Goal: Navigation & Orientation: Find specific page/section

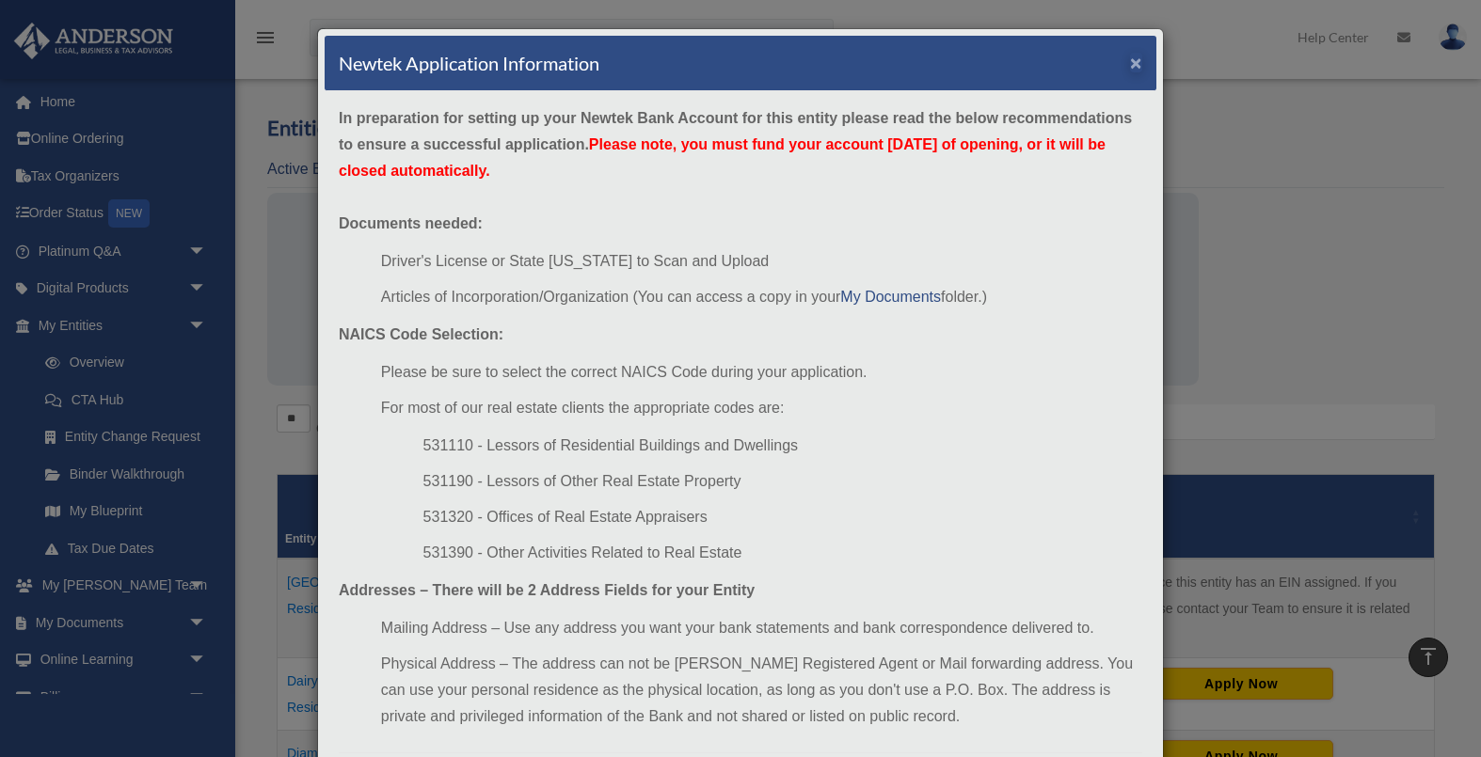
scroll to position [422, 0]
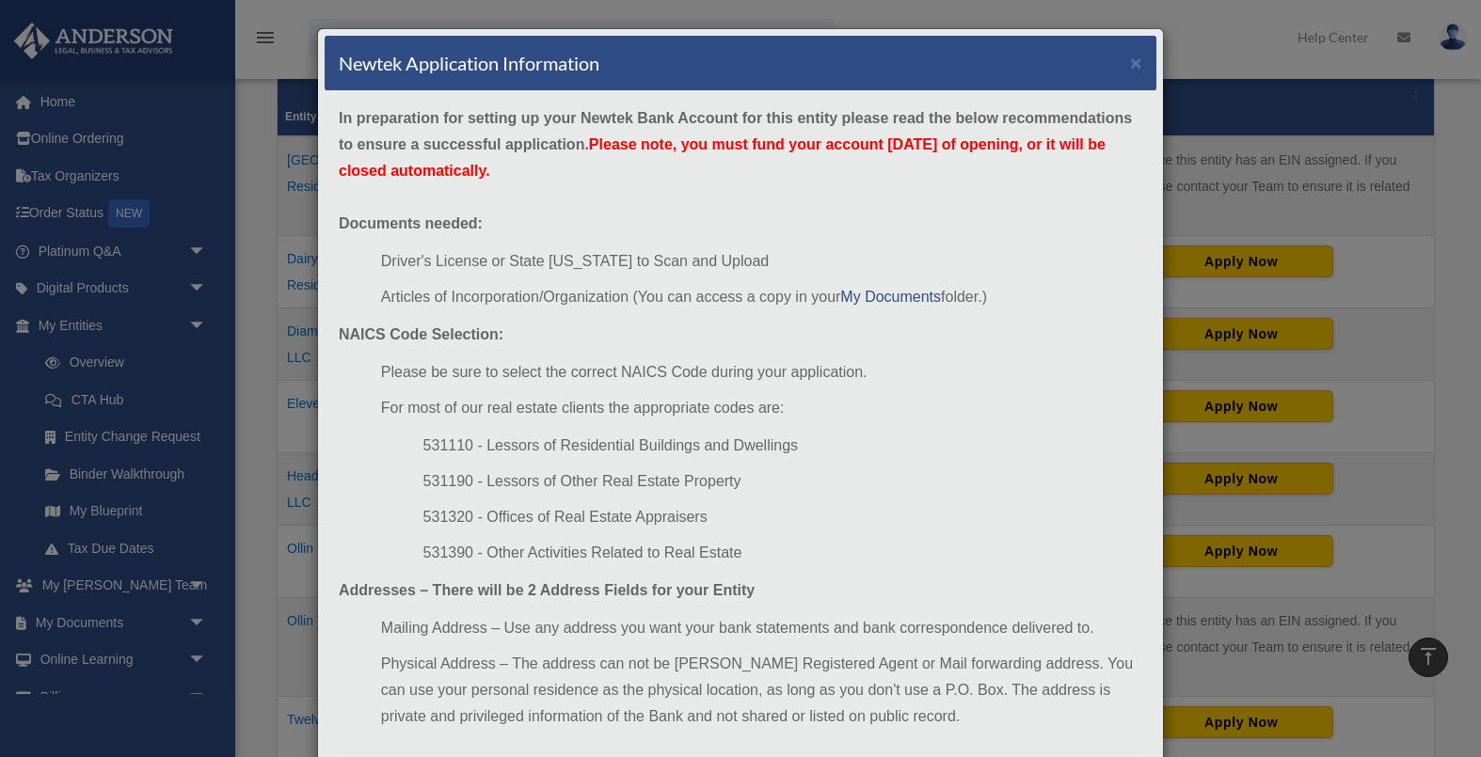
click at [1128, 64] on div "Newtek Application Information ×" at bounding box center [741, 64] width 832 height 56
click at [1136, 65] on button "×" at bounding box center [1136, 63] width 12 height 20
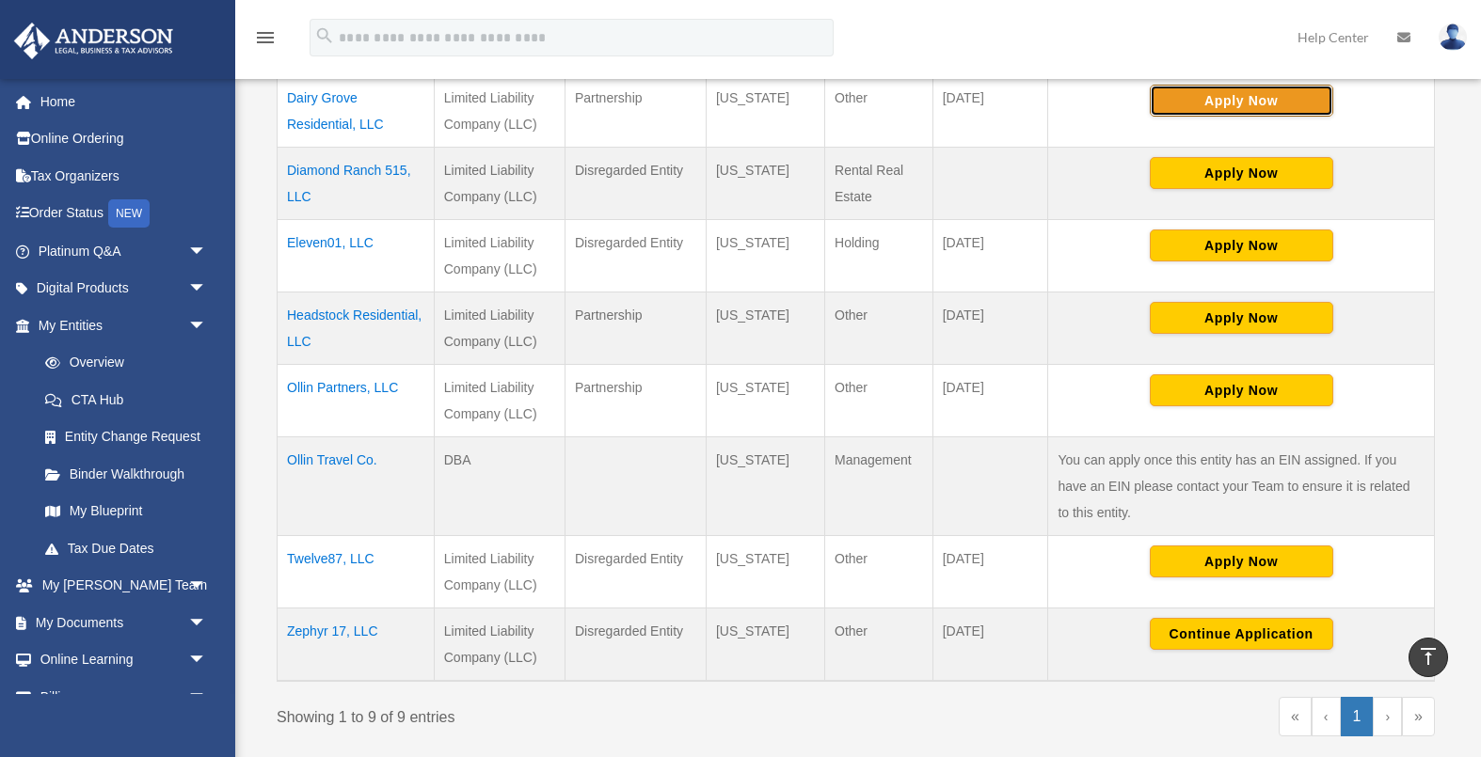
scroll to position [595, 0]
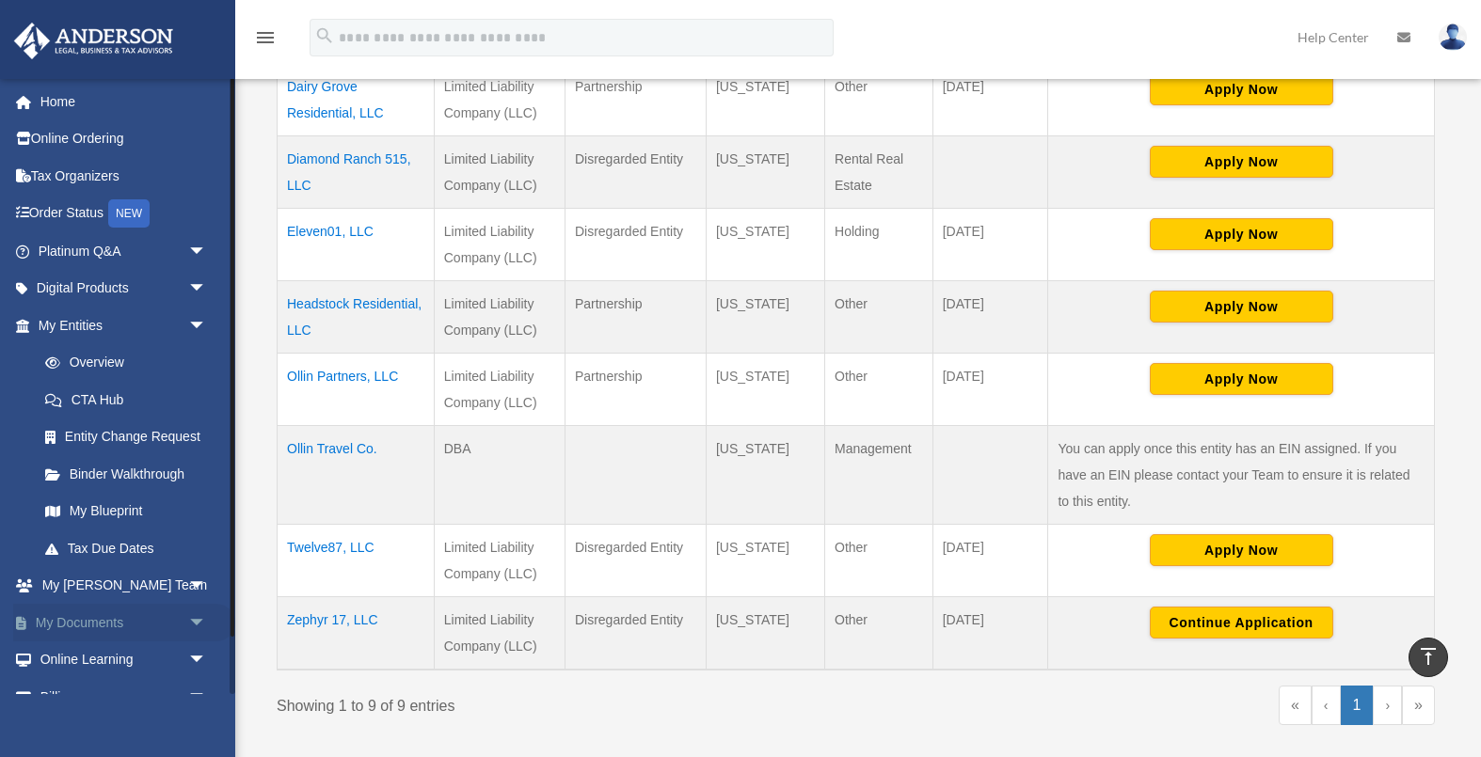
click at [113, 625] on link "My Documents arrow_drop_down" at bounding box center [124, 623] width 222 height 38
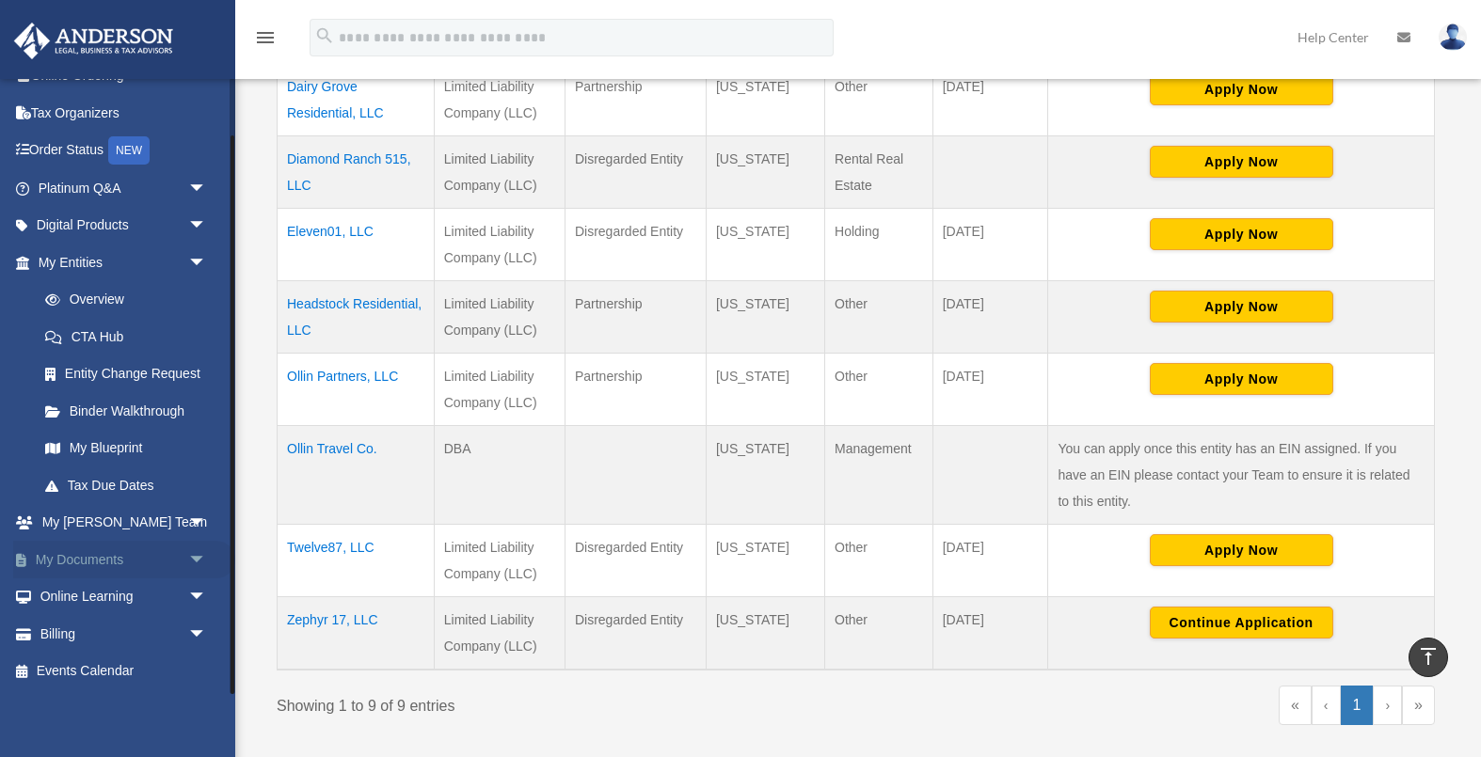
click at [199, 561] on span "arrow_drop_down" at bounding box center [207, 560] width 38 height 39
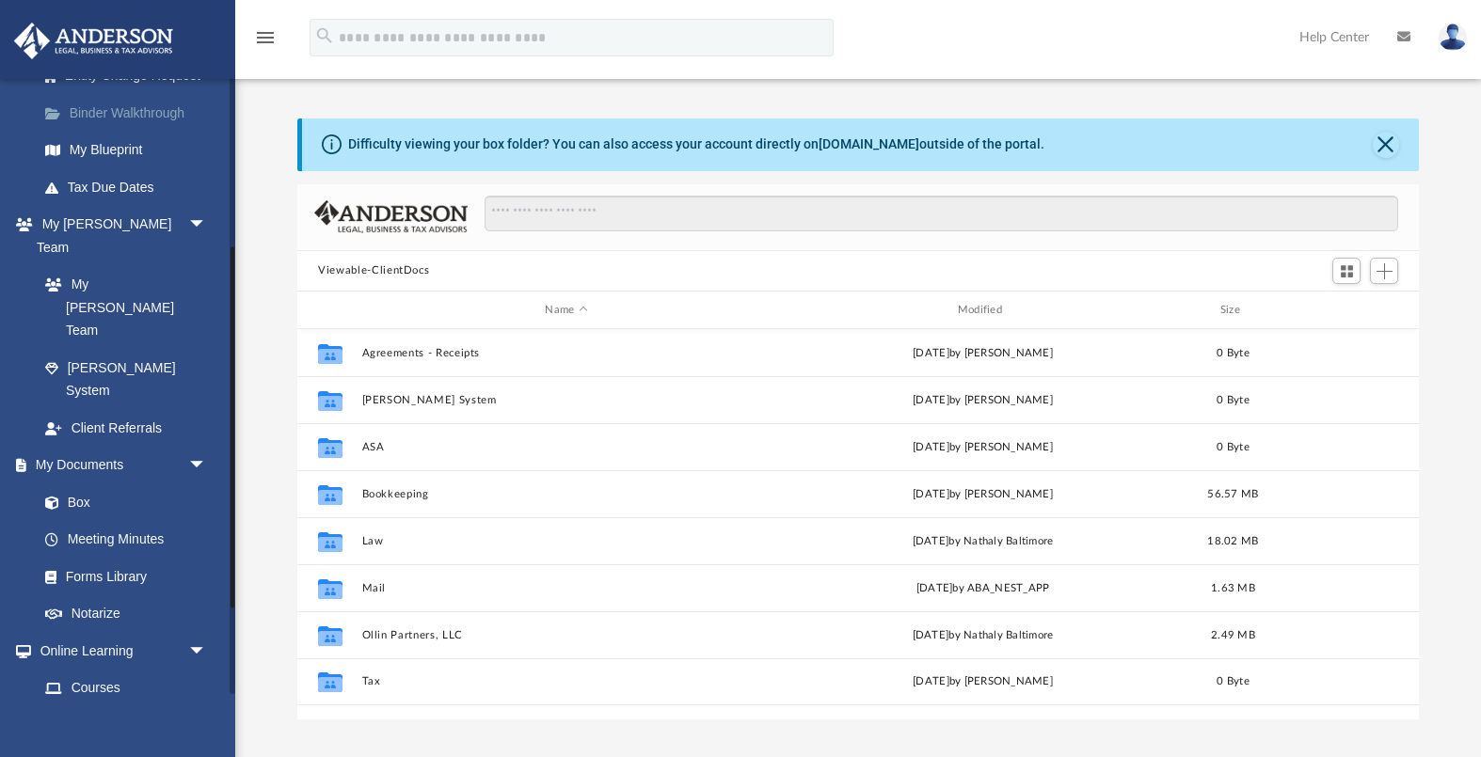
scroll to position [435, 0]
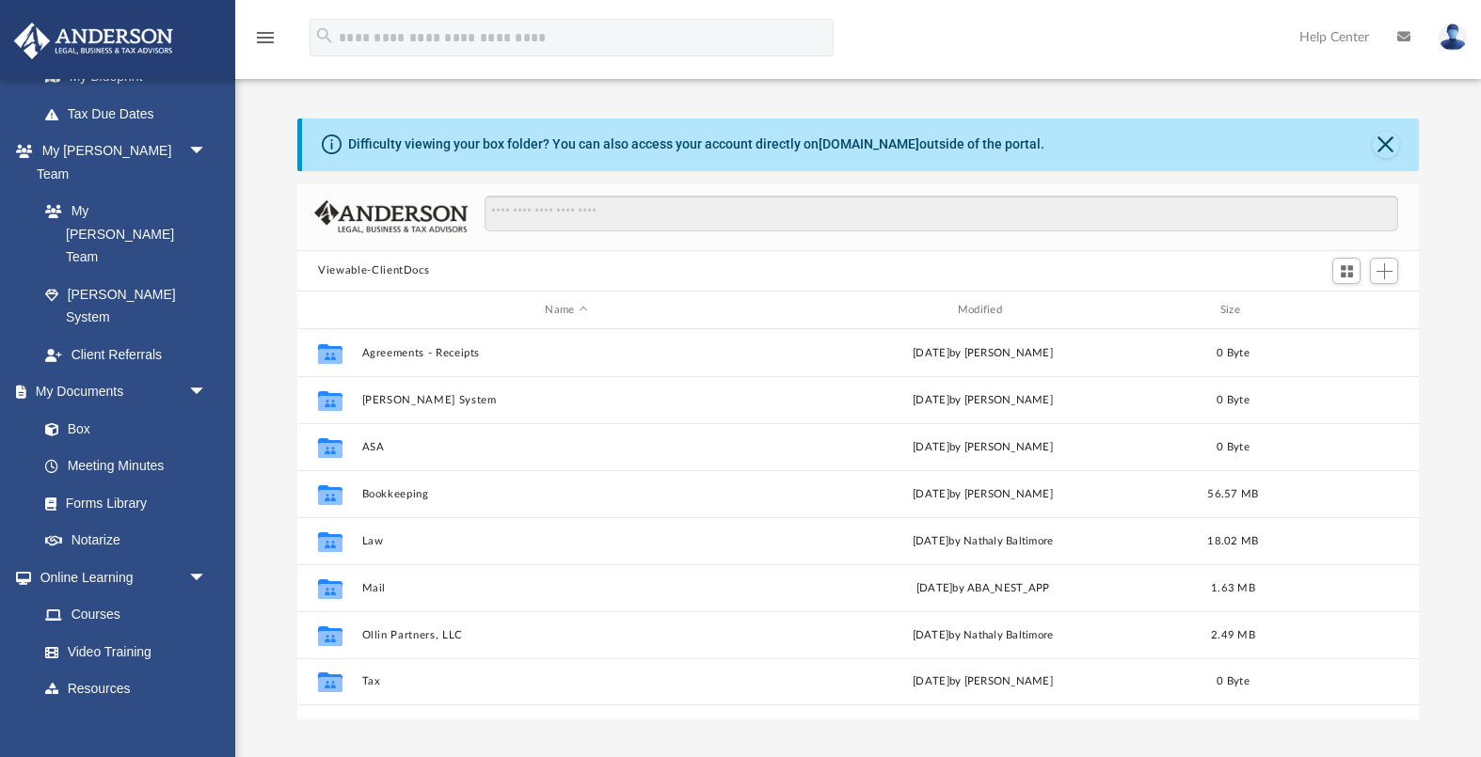
click at [1445, 45] on img at bounding box center [1452, 37] width 28 height 27
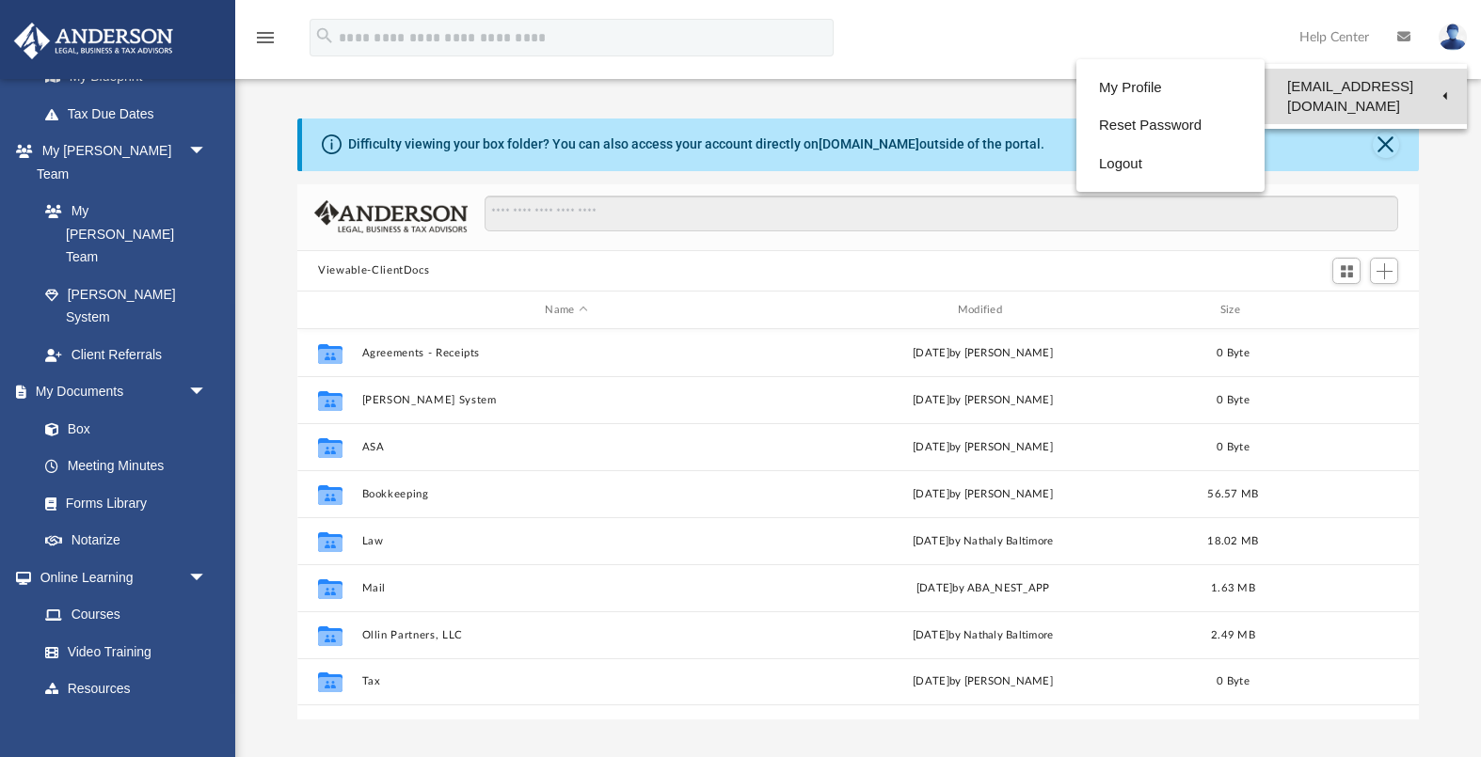
click at [1402, 77] on link "[EMAIL_ADDRESS][DOMAIN_NAME]" at bounding box center [1365, 97] width 202 height 56
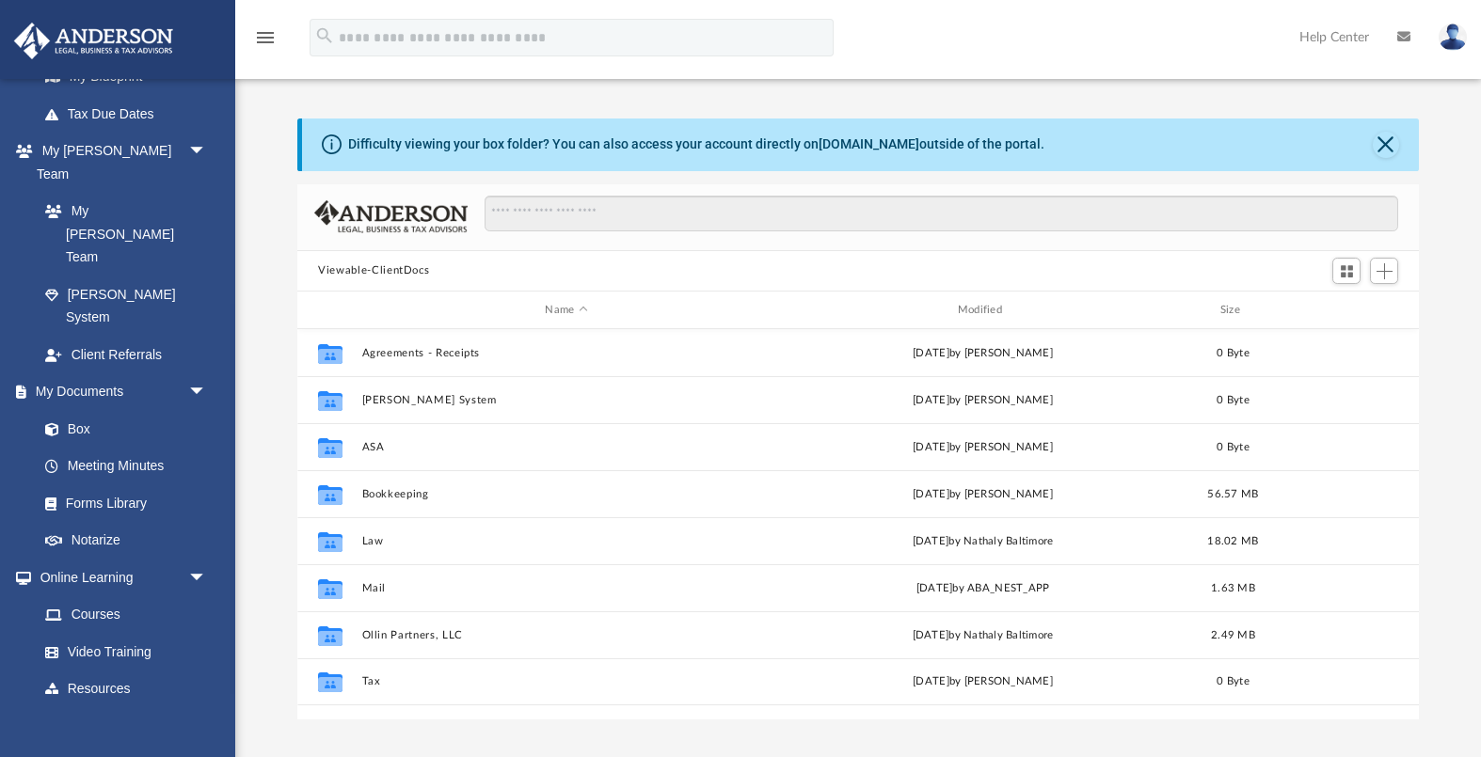
click at [1402, 78] on nav "menu search Site Menu add [EMAIL_ADDRESS][DOMAIN_NAME] My Profile Reset Passwor…" at bounding box center [740, 39] width 1481 height 79
click at [1450, 30] on img at bounding box center [1452, 37] width 28 height 27
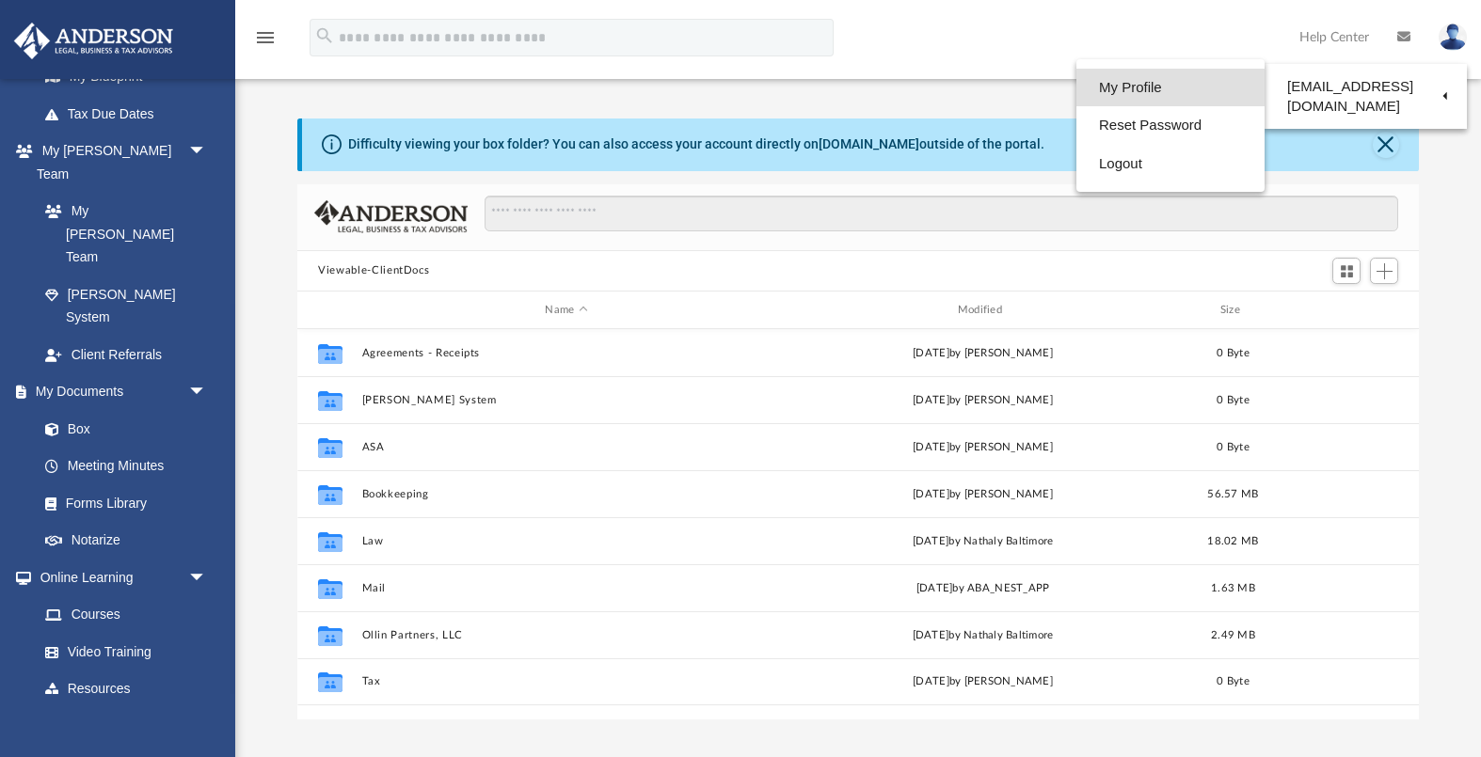
click at [1180, 101] on link "My Profile" at bounding box center [1170, 88] width 188 height 39
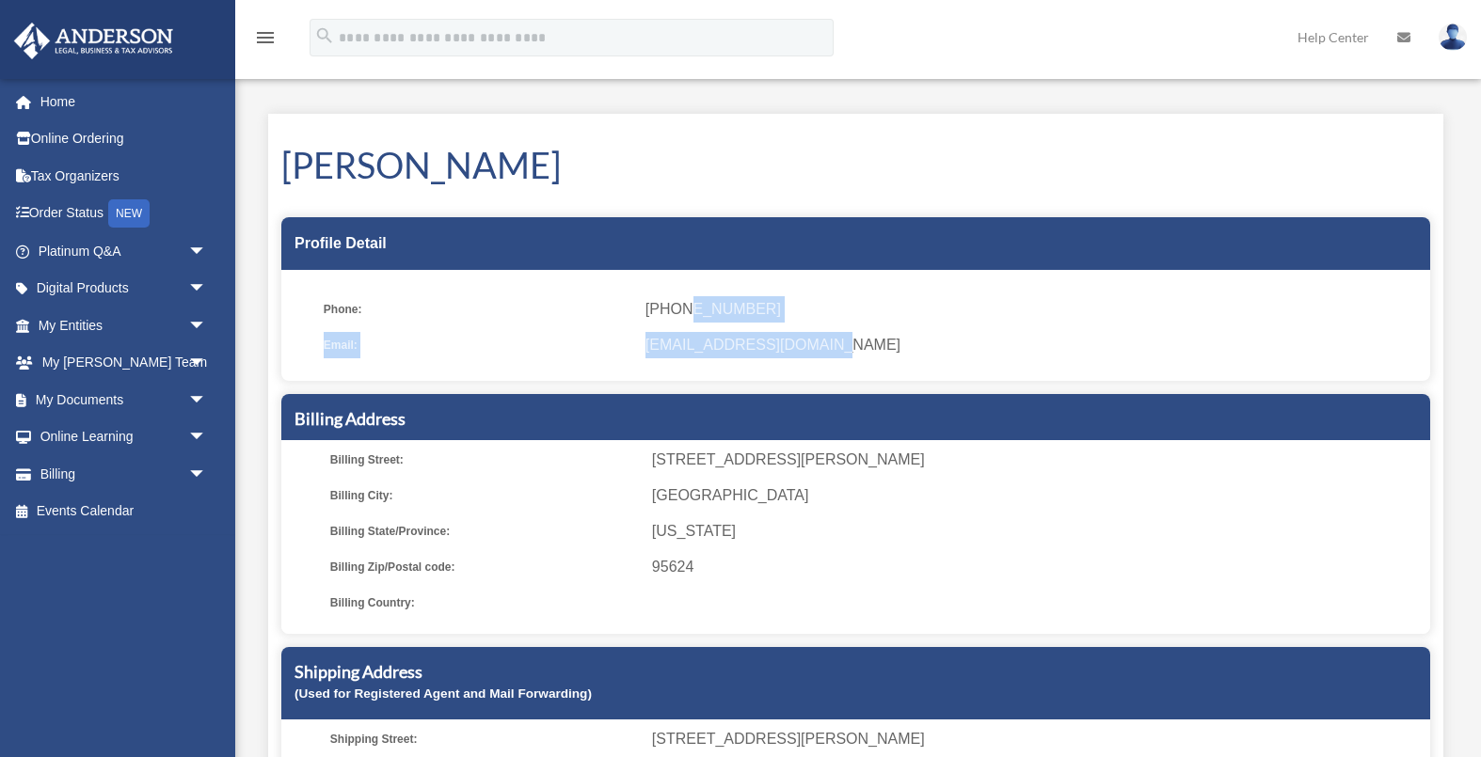
drag, startPoint x: 681, startPoint y: 310, endPoint x: 775, endPoint y: 360, distance: 106.9
click at [775, 360] on ul "Phone: [PHONE_NUMBER] Email: [EMAIL_ADDRESS][DOMAIN_NAME]" at bounding box center [855, 332] width 1149 height 98
click at [775, 360] on ul "Phone: (916) 807-0713 Email: ollinpartners@gmail.com" at bounding box center [855, 332] width 1149 height 98
click at [157, 118] on link "Home" at bounding box center [124, 102] width 222 height 38
